Goal: Information Seeking & Learning: Learn about a topic

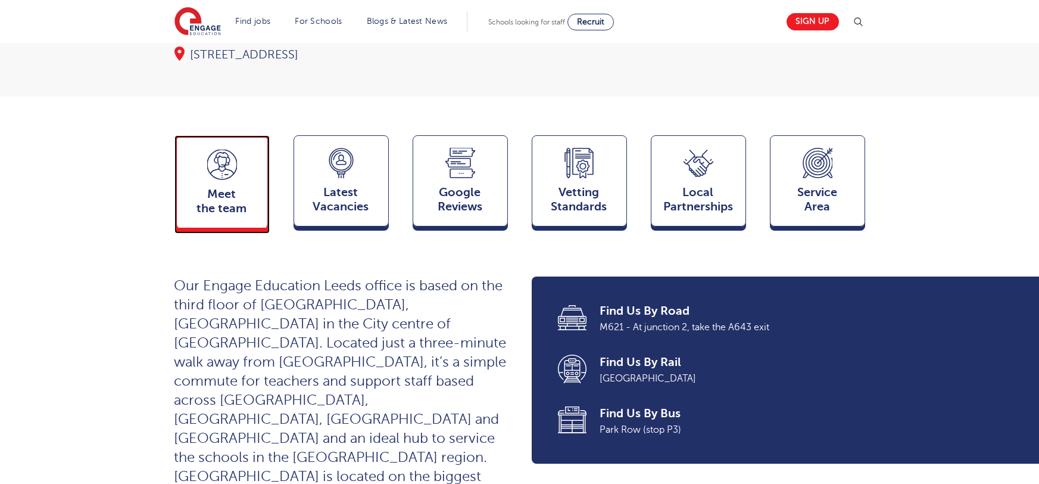
click at [245, 162] on div "Meet the team Team" at bounding box center [222, 181] width 95 height 93
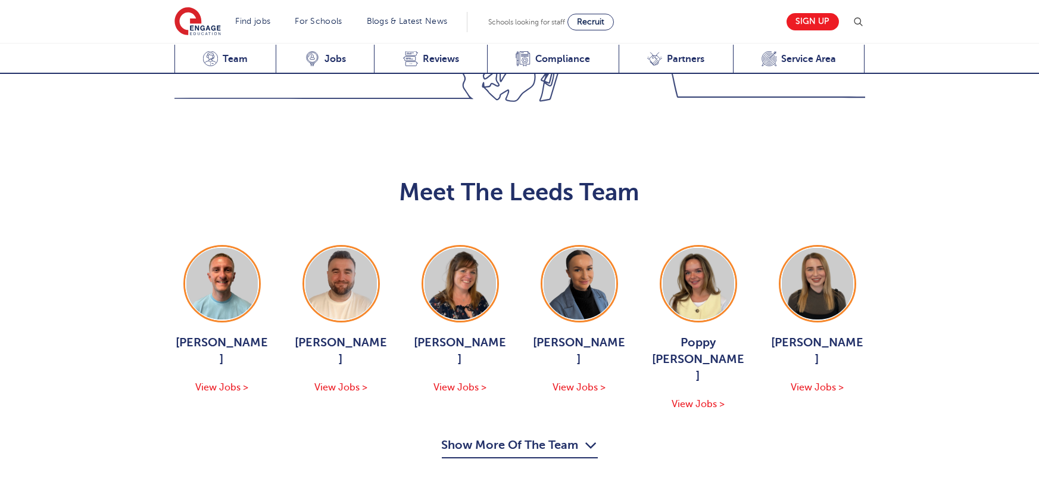
scroll to position [1300, 0]
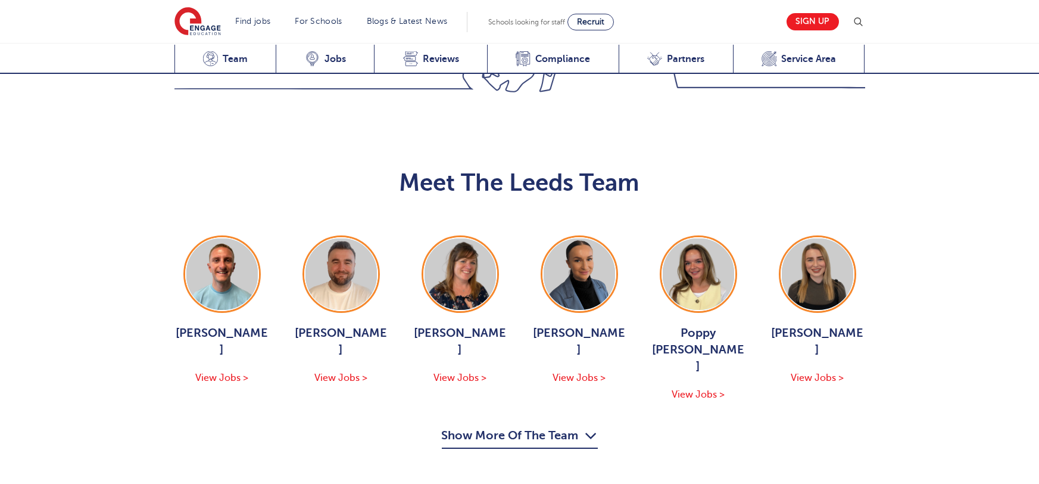
click at [512, 426] on button "Show More Of The Team" at bounding box center [520, 437] width 156 height 23
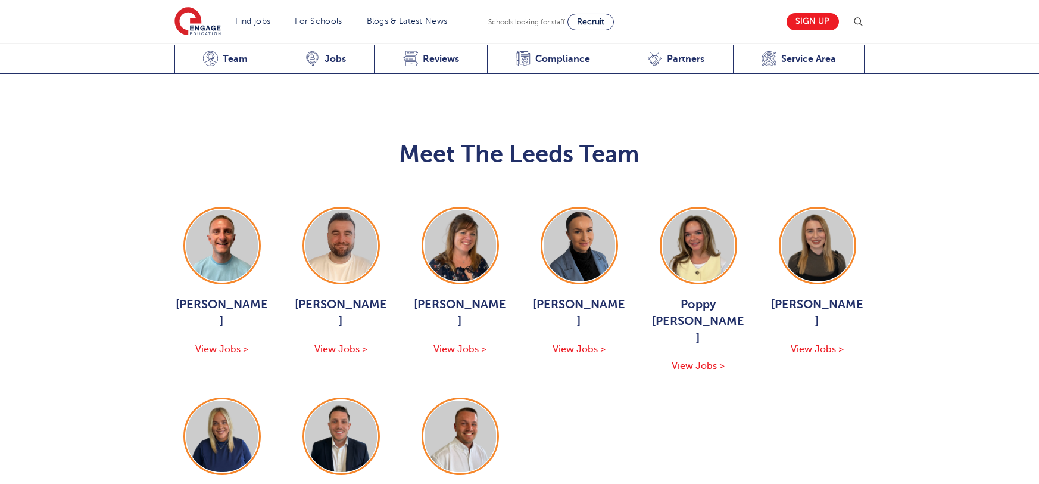
scroll to position [1384, 0]
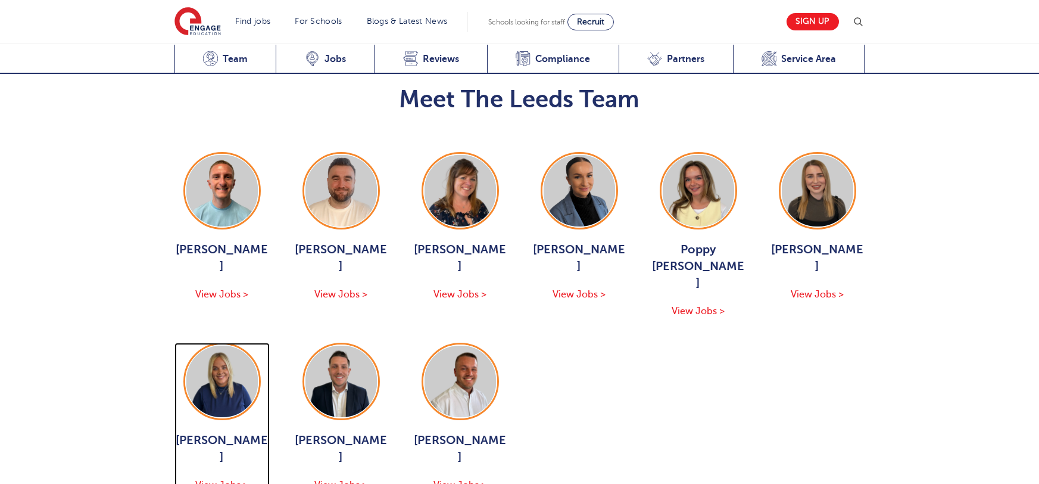
click at [217, 432] on span "[PERSON_NAME]" at bounding box center [222, 448] width 95 height 33
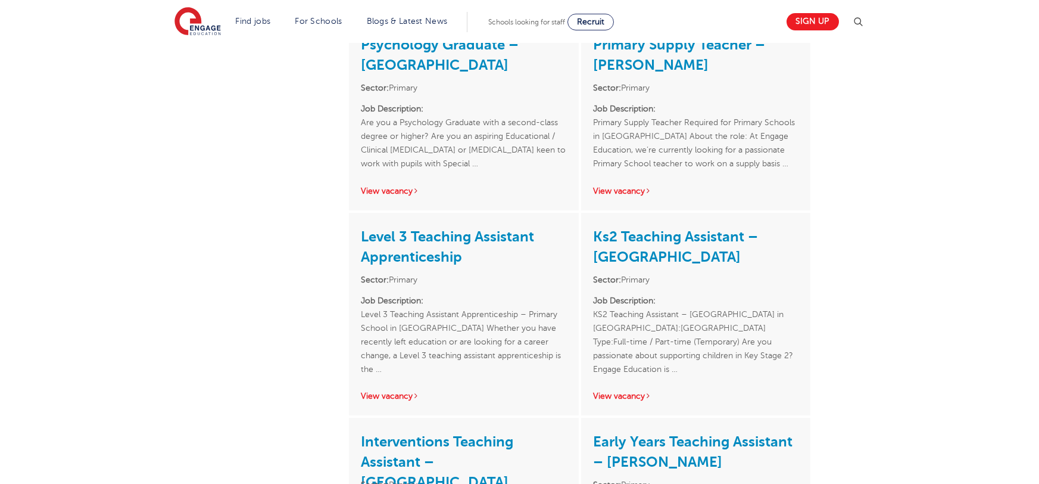
scroll to position [1022, 0]
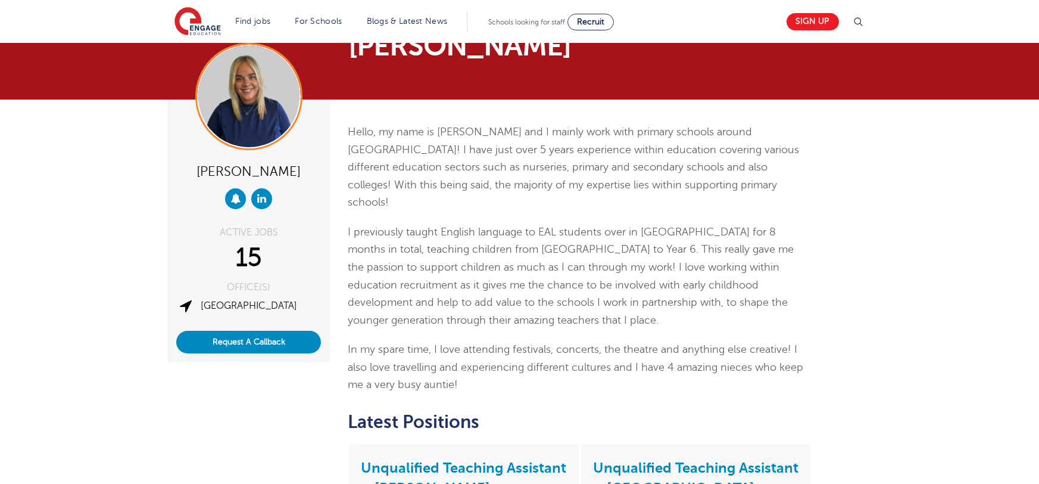
scroll to position [35, 0]
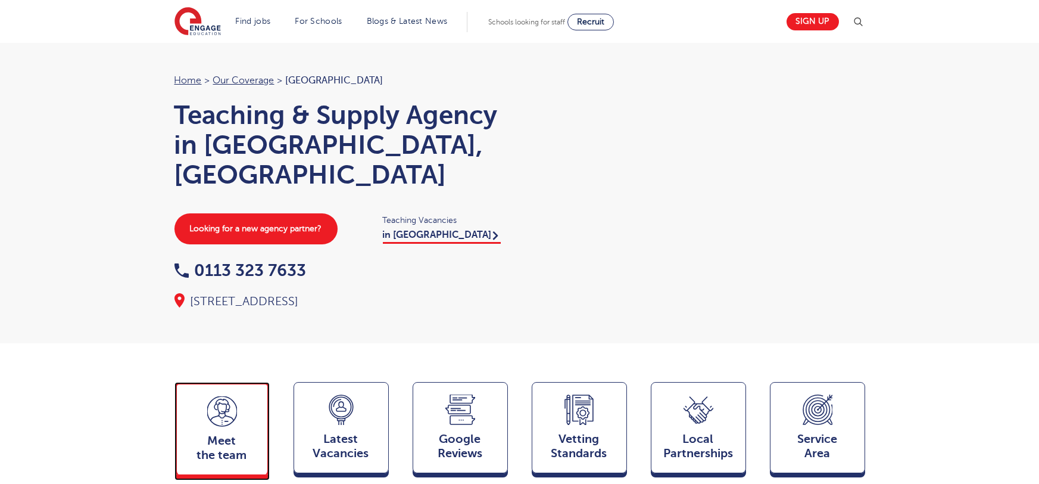
click at [226, 402] on icon at bounding box center [222, 413] width 11 height 22
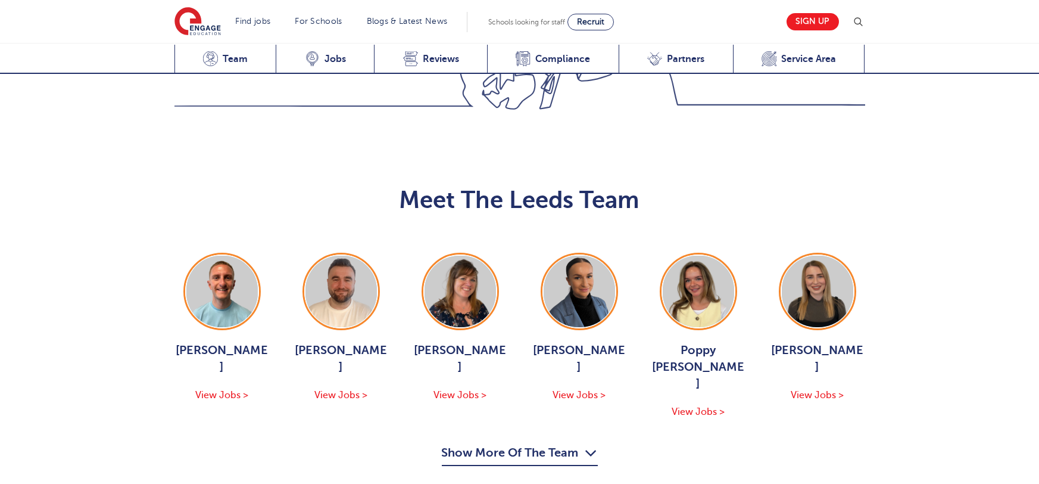
scroll to position [1300, 0]
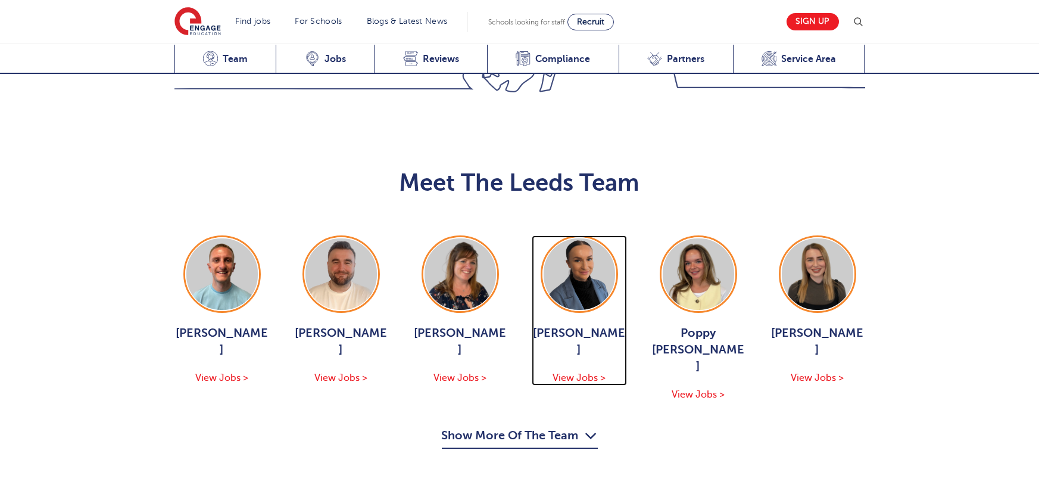
click at [577, 325] on span "[PERSON_NAME]" at bounding box center [579, 341] width 95 height 33
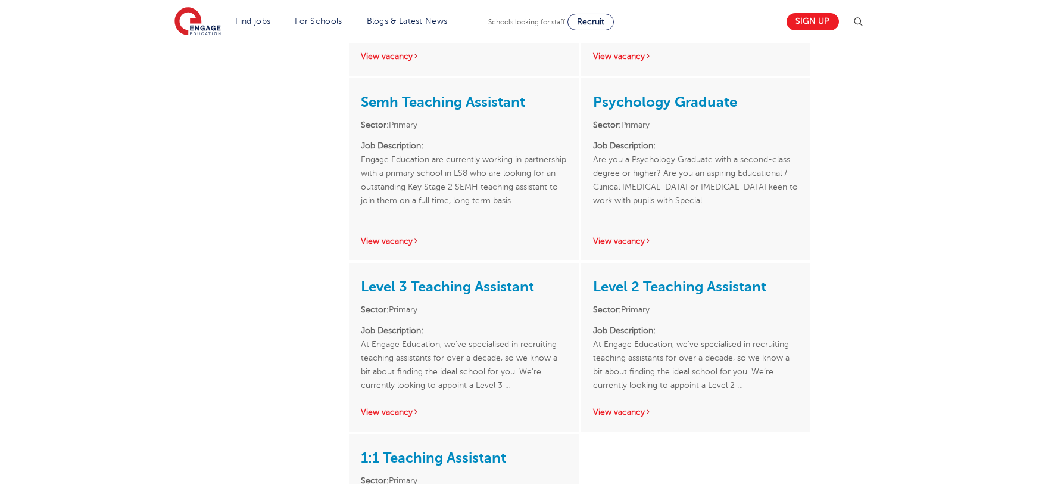
scroll to position [565, 0]
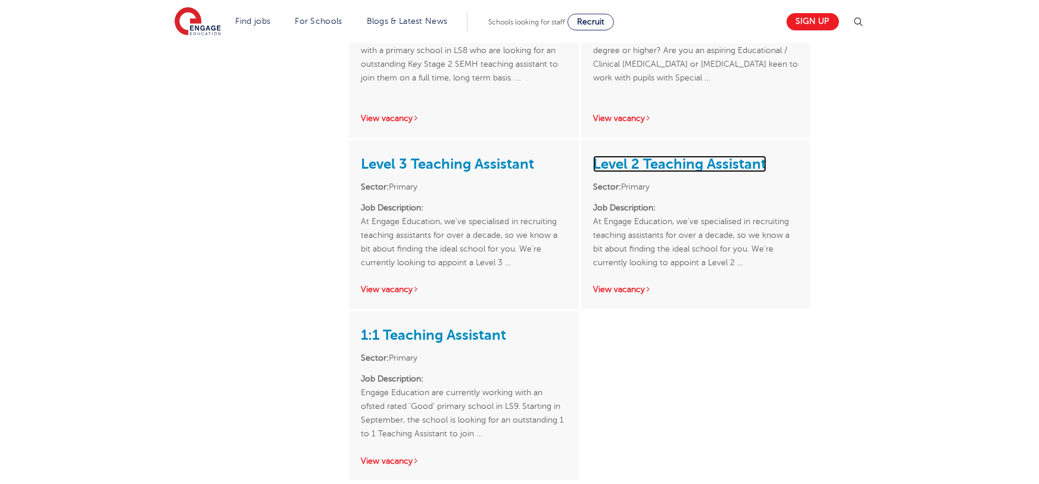
click at [647, 155] on link "Level 2 Teaching Assistant" at bounding box center [679, 163] width 173 height 17
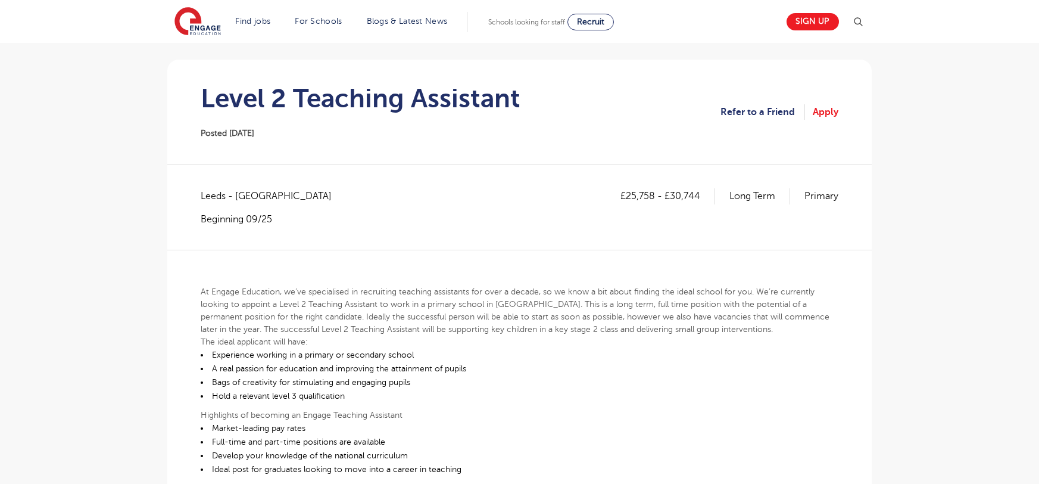
scroll to position [267, 0]
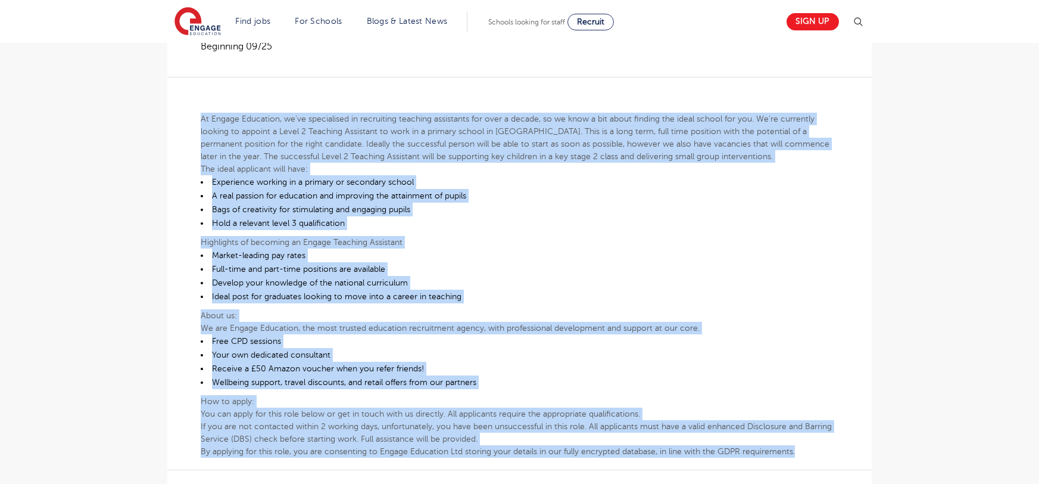
drag, startPoint x: 200, startPoint y: 115, endPoint x: 796, endPoint y: 452, distance: 685.5
click at [796, 452] on div "£25,758 - £30,744 Long Term Primary Leeds - Leeds Beginning 09/25 At Engage Edu…" at bounding box center [520, 290] width 686 height 551
click at [799, 300] on div "At Engage Education, we’ve specialised in recruiting teaching assistants for ov…" at bounding box center [520, 267] width 638 height 381
copy div "At Engage Education, we’ve specialised in recruiting teaching assistants for ov…"
